Goal: Information Seeking & Learning: Find specific fact

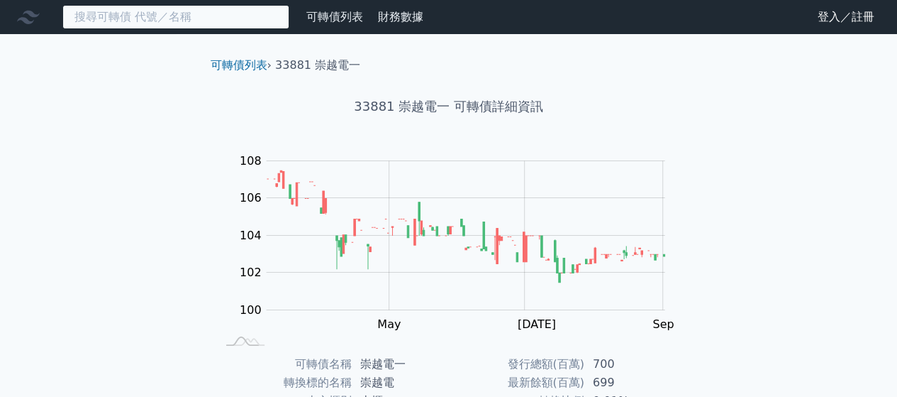
click at [159, 21] on input at bounding box center [175, 17] width 227 height 24
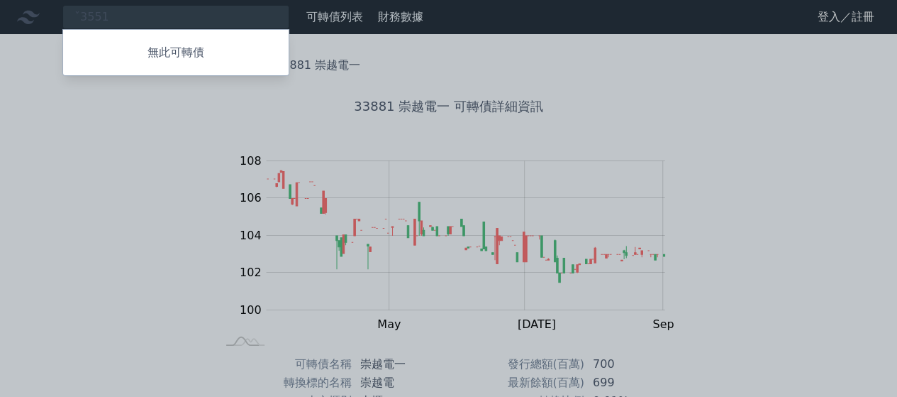
click at [85, 16] on div at bounding box center [448, 198] width 897 height 397
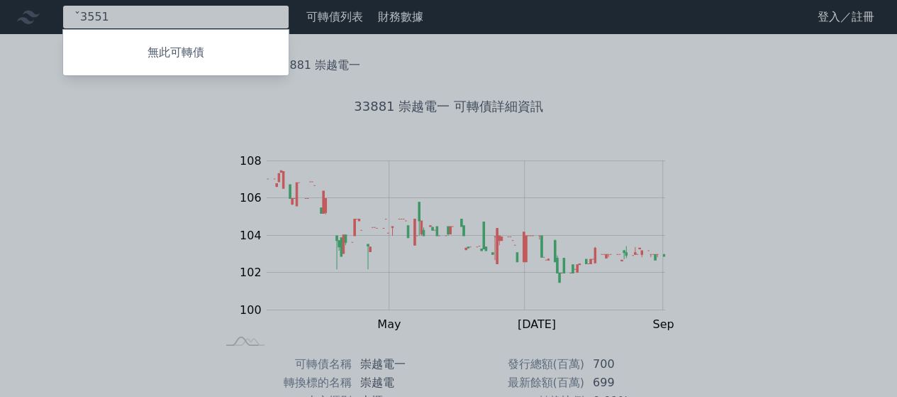
click at [128, 18] on div "ˇ3551 無此可轉債" at bounding box center [175, 17] width 227 height 24
type input "ˇ"
type input "3"
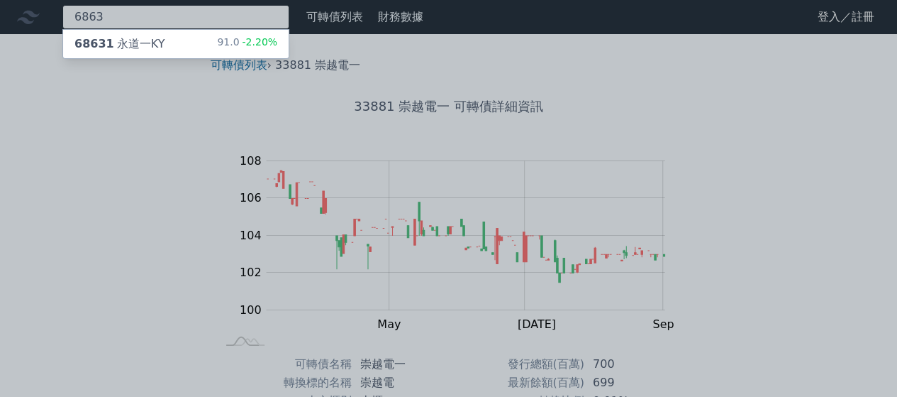
type input "6863"
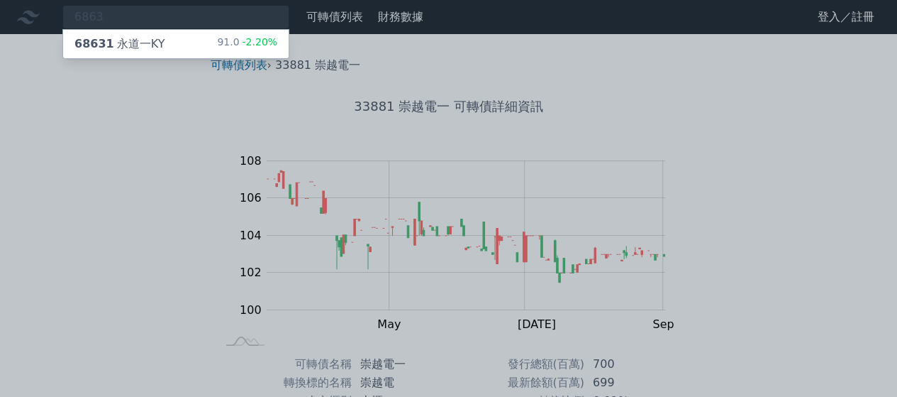
click at [121, 48] on div "68631 永道一KY" at bounding box center [119, 43] width 90 height 17
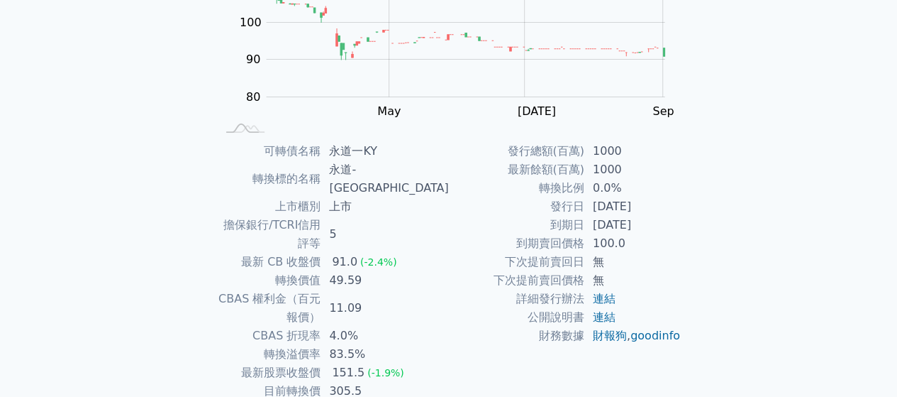
scroll to position [260, 0]
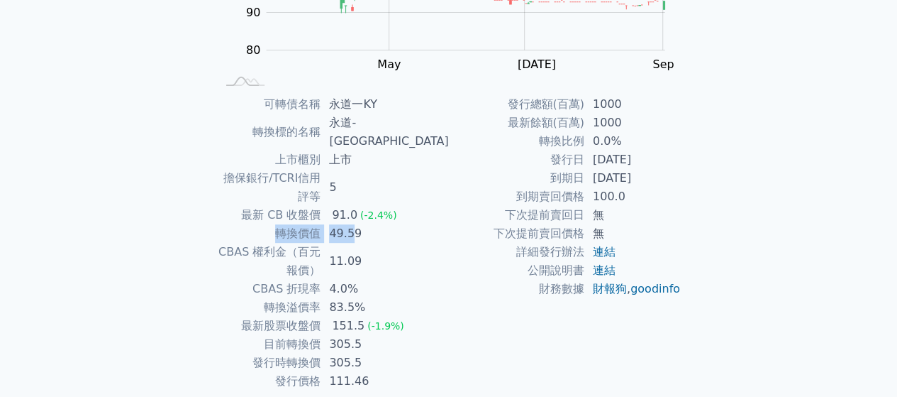
drag, startPoint x: 368, startPoint y: 199, endPoint x: 268, endPoint y: 199, distance: 100.0
click at [268, 224] on tr "轉換價值 49.59" at bounding box center [332, 233] width 233 height 18
click at [444, 169] on td "5" at bounding box center [385, 187] width 128 height 37
drag, startPoint x: 420, startPoint y: 106, endPoint x: 298, endPoint y: 104, distance: 122.0
click at [298, 104] on tr "可轉債名稱 永道一KY" at bounding box center [332, 104] width 233 height 18
